Goal: Check status: Check status

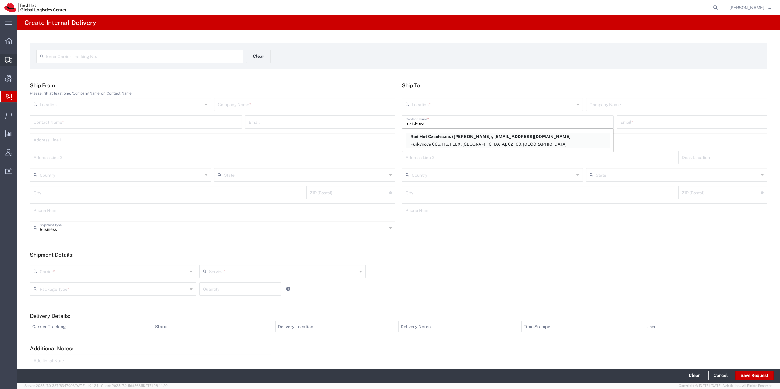
click at [5, 59] on div at bounding box center [8, 60] width 17 height 12
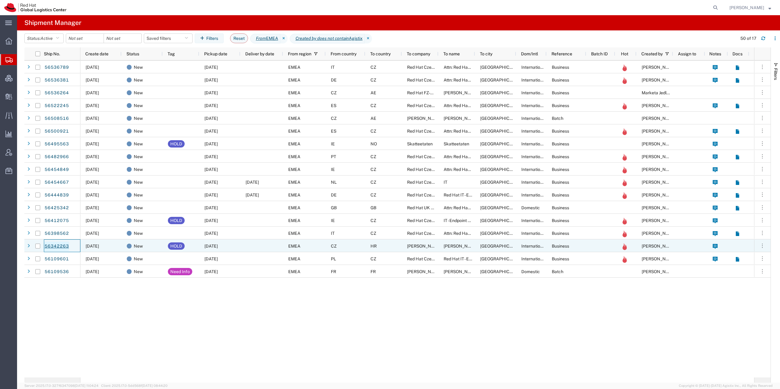
click at [59, 244] on link "56342263" at bounding box center [56, 247] width 25 height 10
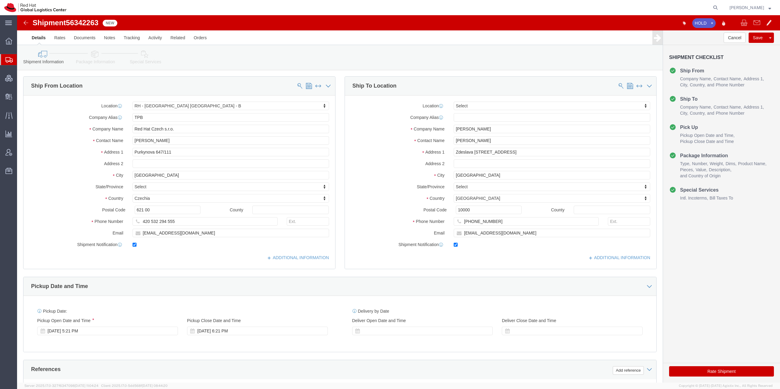
select select "38036"
select select
click icon
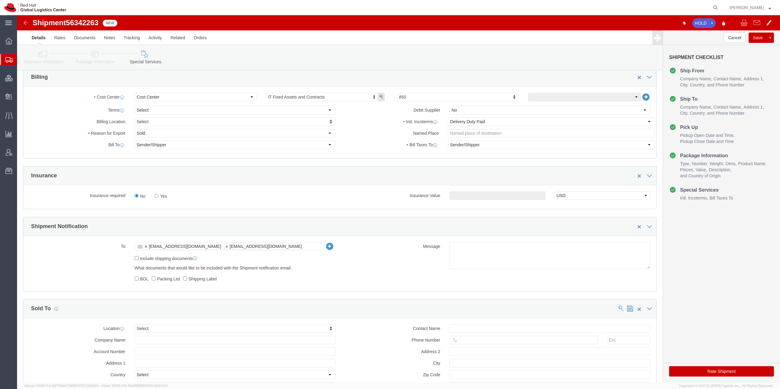
scroll to position [124, 0]
